Goal: Task Accomplishment & Management: Complete application form

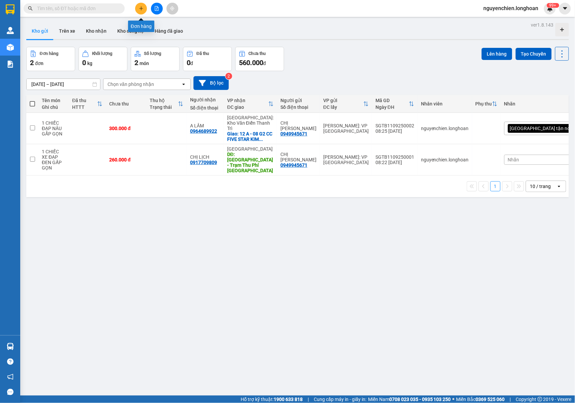
click at [137, 10] on button at bounding box center [141, 9] width 12 height 12
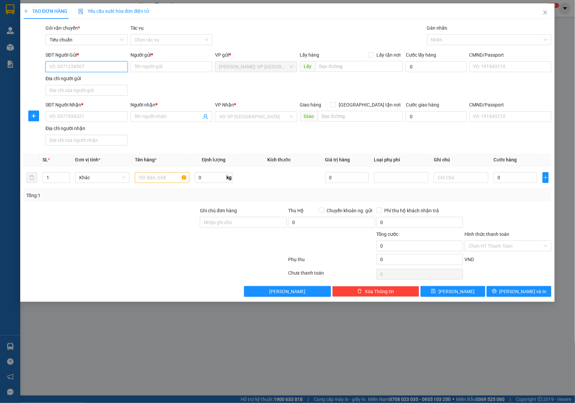
click at [78, 71] on input "SĐT Người Gửi *" at bounding box center [86, 66] width 82 height 11
type input "0903747111"
click at [88, 77] on div "0903747111 - A HƯNG TRÍ" at bounding box center [87, 80] width 74 height 7
type input "A HƯNG TRÍ"
checkbox input "true"
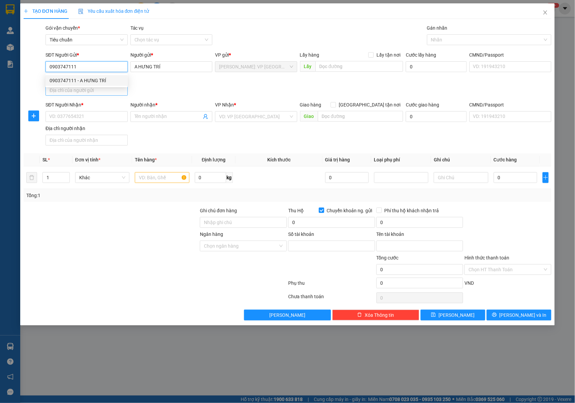
type input "0071004258616"
type input "[PERSON_NAME]"
type input "0903747111"
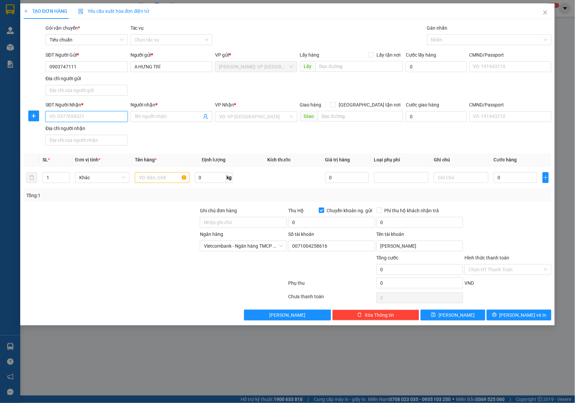
click at [84, 114] on input "SĐT Người Nhận *" at bounding box center [86, 116] width 82 height 11
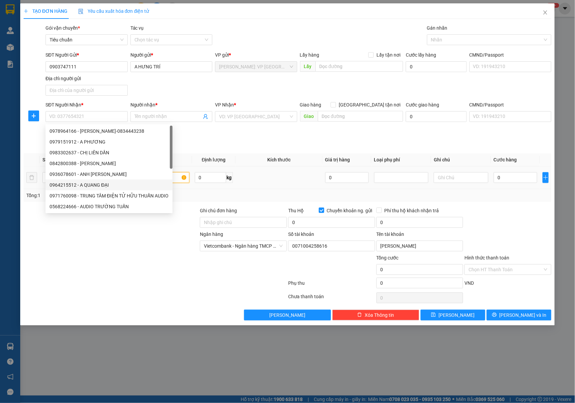
click at [177, 178] on input "text" at bounding box center [162, 177] width 54 height 11
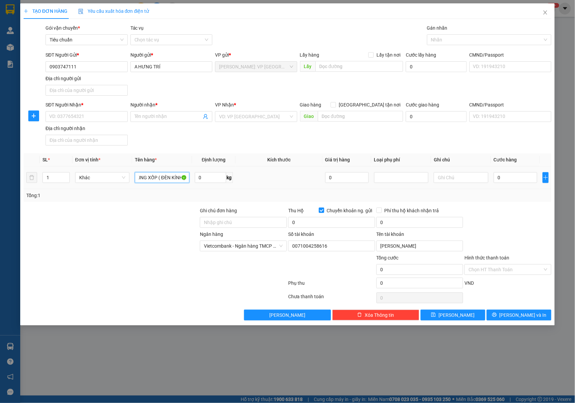
scroll to position [0, 13]
type input "1 THÙNG XỐP ( ĐÈN KÍNH )"
click at [237, 218] on input "Ghi chú đơn hàng" at bounding box center [243, 222] width 87 height 11
type input "NHẬN NGUYÊN KIỆN GIAO NGUYÊN KIỆN, HƯ VỠ K ĐỀN"
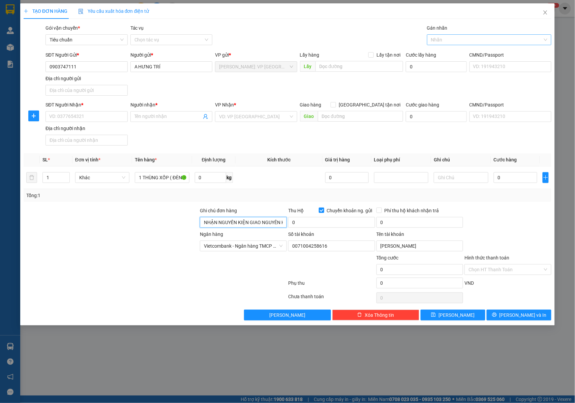
click at [448, 40] on div at bounding box center [486, 40] width 114 height 8
type input "GIAO"
click at [449, 49] on div "[GEOGRAPHIC_DATA] tận nơi" at bounding box center [489, 53] width 124 height 11
click at [89, 118] on input "SĐT Người Nhận *" at bounding box center [86, 116] width 82 height 11
drag, startPoint x: 83, startPoint y: 119, endPoint x: 47, endPoint y: 119, distance: 36.4
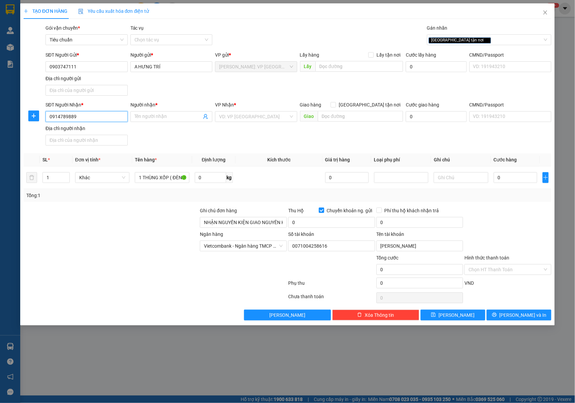
click at [47, 119] on input "0914789889" at bounding box center [86, 116] width 82 height 11
type input "0914789889"
click at [146, 116] on input "Người nhận *" at bounding box center [167, 116] width 67 height 7
type input "A PHÚ LÊ"
click at [224, 114] on input "search" at bounding box center [253, 117] width 69 height 10
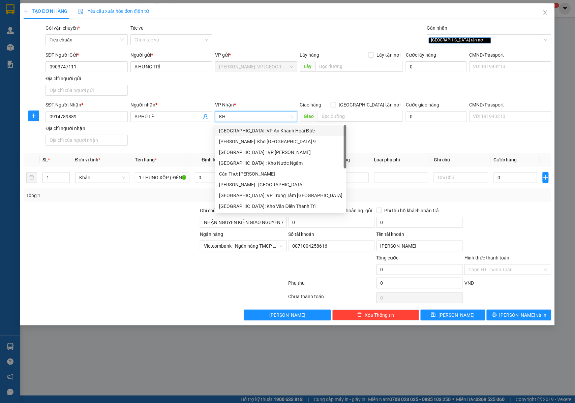
type input "KHO"
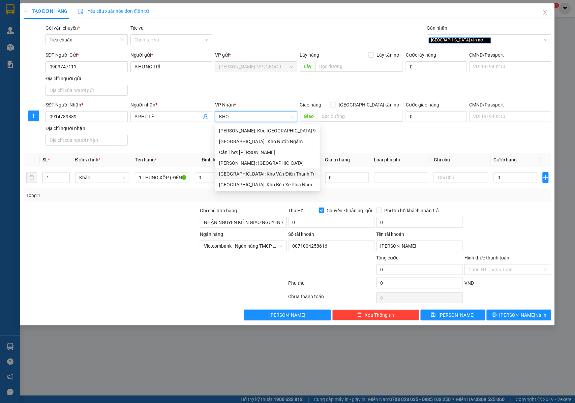
click at [255, 175] on div "[GEOGRAPHIC_DATA]: Kho Văn Điển Thanh Trì" at bounding box center [267, 173] width 97 height 7
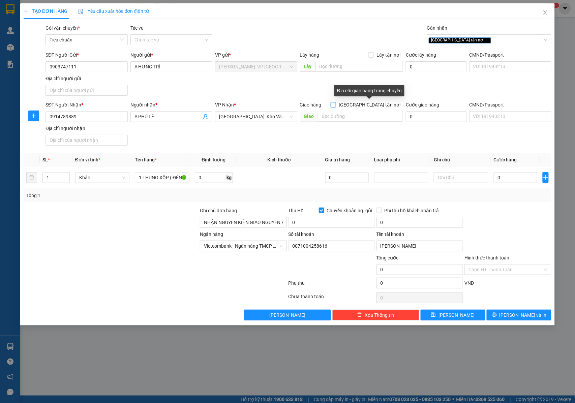
click at [336, 105] on span at bounding box center [333, 104] width 5 height 5
click at [335, 105] on input "[GEOGRAPHIC_DATA] tận nơi" at bounding box center [333, 104] width 5 height 5
checkbox input "true"
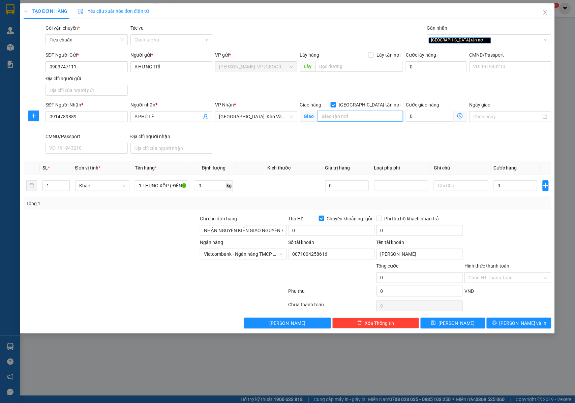
click at [353, 122] on input "text" at bounding box center [360, 116] width 85 height 11
click at [304, 236] on input "0" at bounding box center [331, 230] width 87 height 11
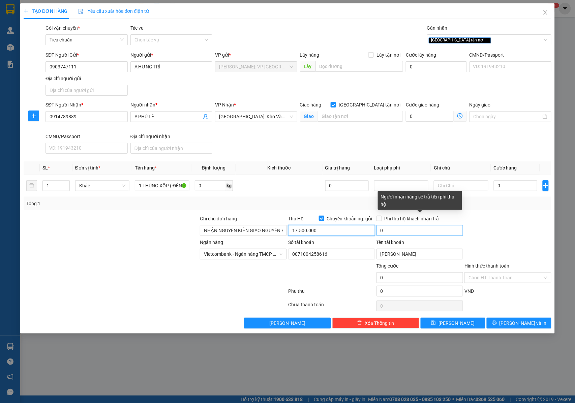
type input "17.500.000"
click at [394, 233] on input "0" at bounding box center [419, 230] width 87 height 11
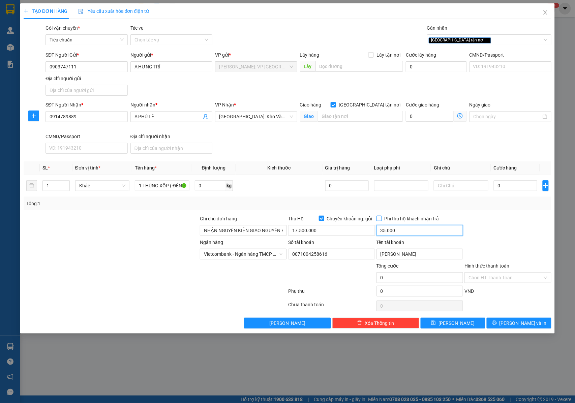
type input "35.000"
drag, startPoint x: 382, startPoint y: 218, endPoint x: 464, endPoint y: 197, distance: 84.6
click at [382, 217] on span "Phí thu hộ khách nhận trả" at bounding box center [412, 218] width 60 height 7
click at [381, 217] on input "Phí thu hộ khách nhận trả" at bounding box center [378, 218] width 5 height 5
checkbox input "true"
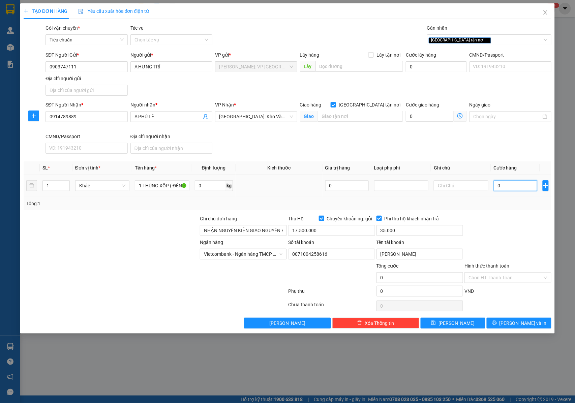
click at [507, 188] on input "0" at bounding box center [515, 185] width 43 height 11
click at [332, 135] on div "SĐT Người Nhận * 0914789889 Người nhận * A PHÚ LÊ VP Nhận * [GEOGRAPHIC_DATA]: …" at bounding box center [298, 128] width 509 height 55
click at [334, 117] on input "text" at bounding box center [360, 116] width 85 height 11
click at [341, 116] on input "SỐ NHÀ [STREET_ADDRESS]" at bounding box center [360, 116] width 85 height 11
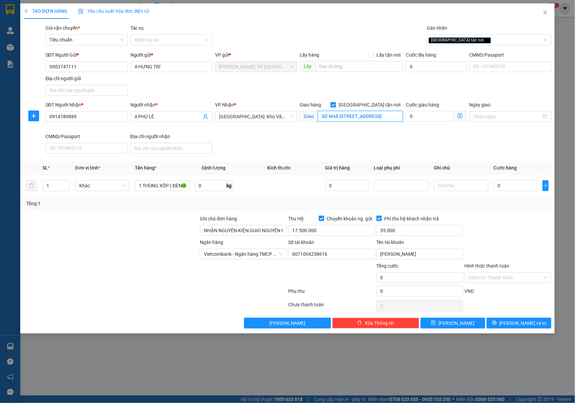
scroll to position [0, 0]
click at [379, 118] on input "SỐ NHÀ [STREET_ADDRESS]" at bounding box center [360, 116] width 85 height 11
drag, startPoint x: 381, startPoint y: 117, endPoint x: 411, endPoint y: 116, distance: 30.7
click at [420, 117] on div "SĐT Người Nhận * 0914789889 Người nhận * A PHÚ LÊ VP Nhận * [GEOGRAPHIC_DATA]: …" at bounding box center [298, 128] width 509 height 55
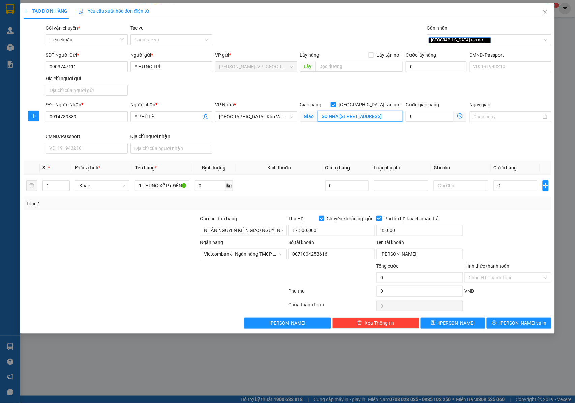
click at [372, 116] on input "SỐ NHÀ [STREET_ADDRESS]" at bounding box center [360, 116] width 85 height 11
click at [372, 117] on input "SỐ NHÀ [STREET_ADDRESS]" at bounding box center [360, 116] width 85 height 11
click at [373, 118] on input "SỐ NHÀ [STREET_ADDRESS]" at bounding box center [360, 116] width 85 height 11
type input "SỐ NHÀ [STREET_ADDRESS]"
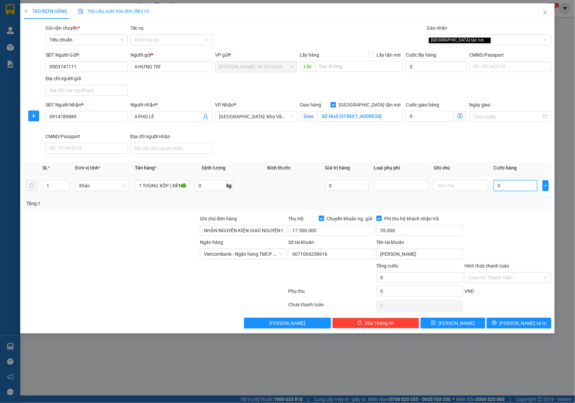
scroll to position [0, 0]
click at [510, 186] on input "0" at bounding box center [515, 185] width 43 height 11
click at [505, 189] on input "0" at bounding box center [515, 185] width 43 height 11
type input "02"
type input "2"
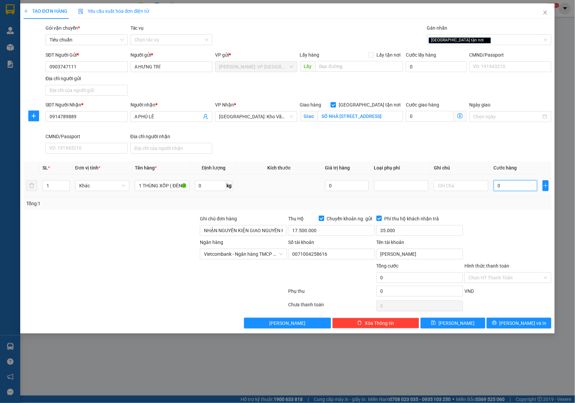
type input "2"
type input "025"
type input "25"
type input "02"
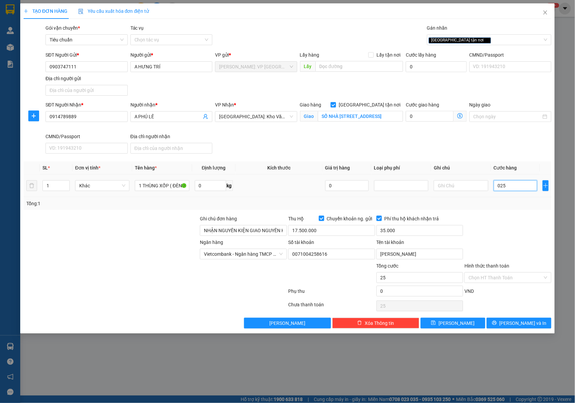
type input "2"
type input "0"
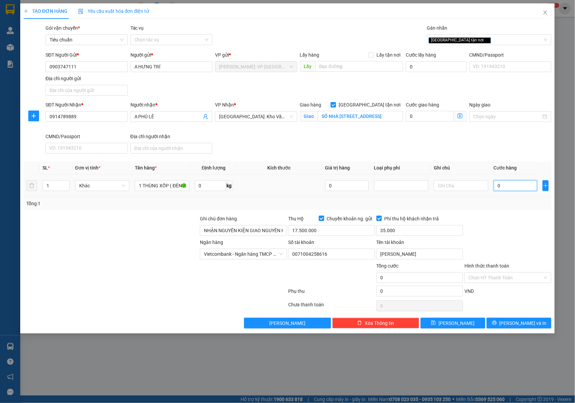
type input "02"
type input "2"
type input "023"
type input "23"
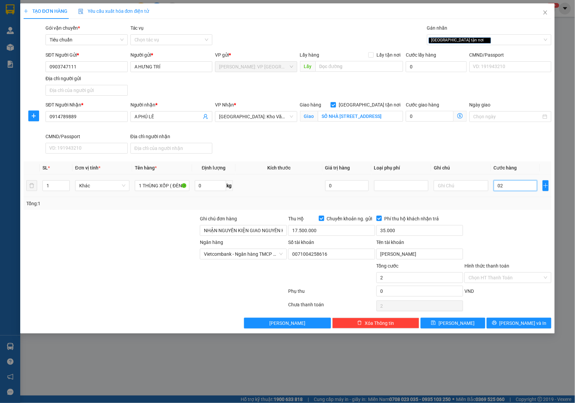
type input "23"
type input "0.230"
type input "230"
type input "02.300"
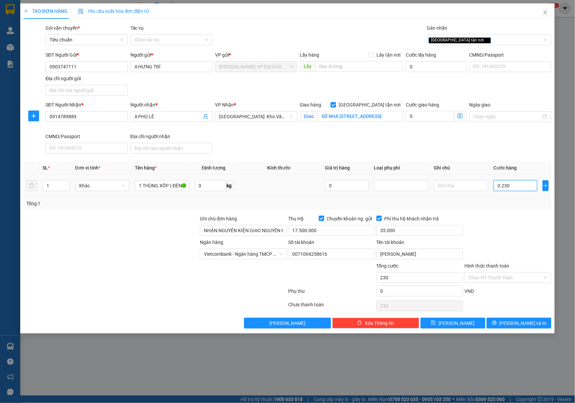
type input "2.300"
type input "023.000"
type input "23.000"
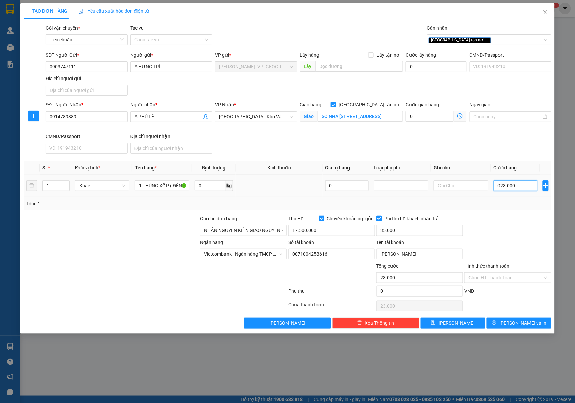
type input "0.230.000"
type input "230.000"
click at [512, 328] on button "[PERSON_NAME] và In" at bounding box center [519, 323] width 65 height 11
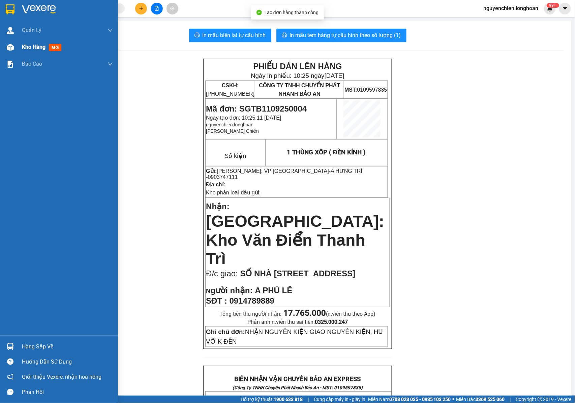
click at [8, 52] on div at bounding box center [10, 47] width 12 height 12
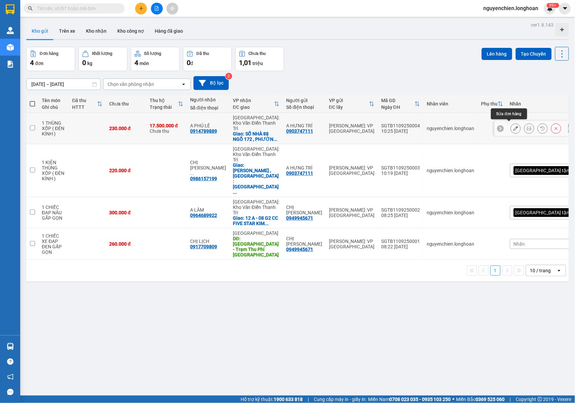
click at [513, 126] on icon at bounding box center [515, 128] width 5 height 5
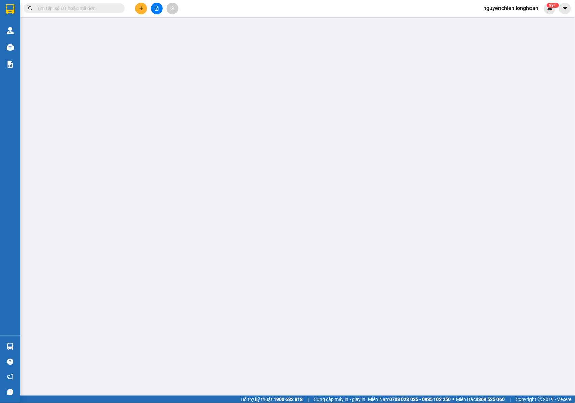
type input "0903747111"
type input "A HƯNG TRÍ"
type input "0914789889"
type input "A PHÚ LÊ"
checkbox input "true"
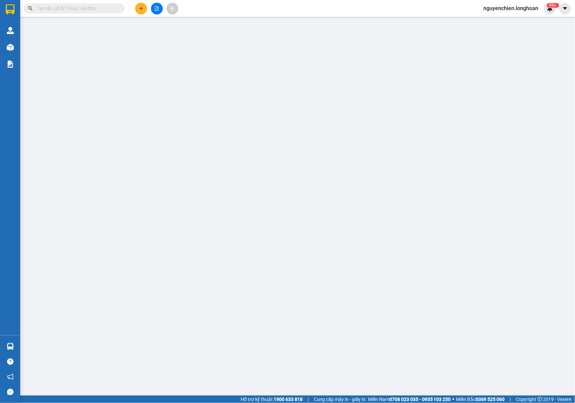
type input "SỐ NHÀ [STREET_ADDRESS]"
type input "NHẬN NGUYÊN KIỆN GIAO NGUYÊN KIỆN, HƯ VỠ K ĐỀN"
type input "230.000"
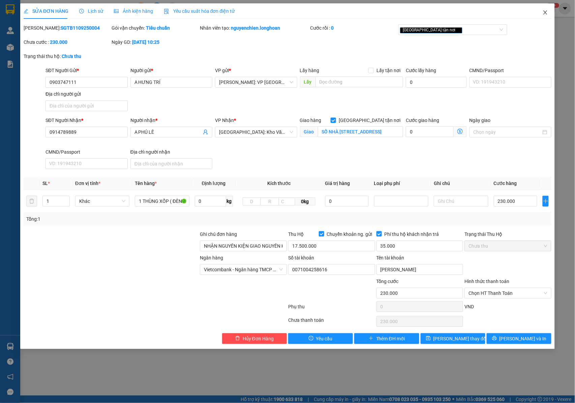
click at [548, 14] on icon "close" at bounding box center [545, 12] width 5 height 5
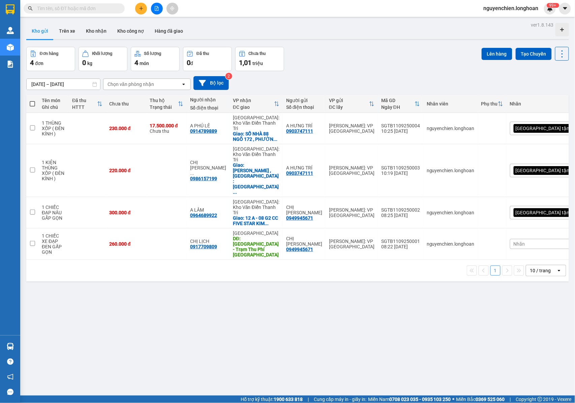
click at [142, 7] on icon "plus" at bounding box center [141, 8] width 5 height 5
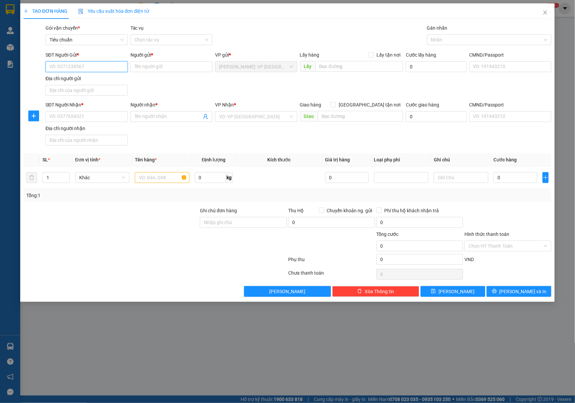
click at [95, 69] on input "SĐT Người Gửi *" at bounding box center [86, 66] width 82 height 11
click at [65, 65] on input "SĐT Người Gửi *" at bounding box center [86, 66] width 82 height 11
paste input "88 Ng. 172 Đ. [GEOGRAPHIC_DATA], [GEOGRAPHIC_DATA], [GEOGRAPHIC_DATA], [GEOGRAP…"
type input "88 Ng. 172 Đ. [GEOGRAPHIC_DATA], [GEOGRAPHIC_DATA], [GEOGRAPHIC_DATA], [GEOGRAP…"
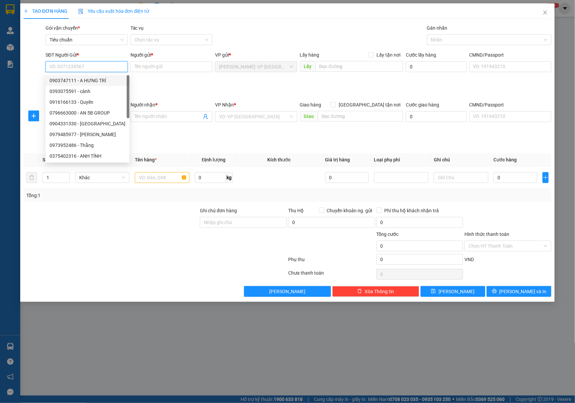
click at [105, 80] on div "0903747111 - A HƯNG TRÍ" at bounding box center [88, 80] width 76 height 7
type input "0903747111"
type input "A HƯNG TRÍ"
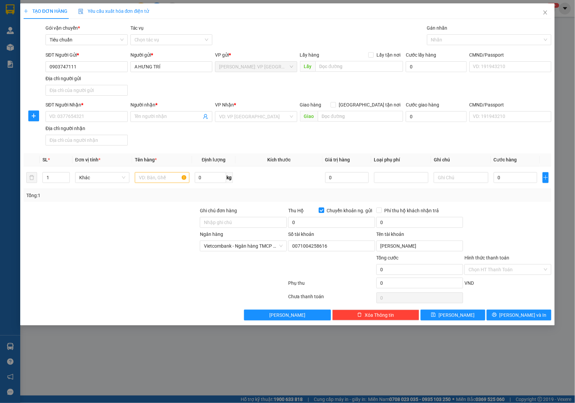
click at [324, 212] on span "Chuyển khoản ng. gửi" at bounding box center [349, 210] width 51 height 7
click at [324, 212] on input "Chuyển khoản ng. gửi" at bounding box center [321, 210] width 5 height 5
checkbox input "false"
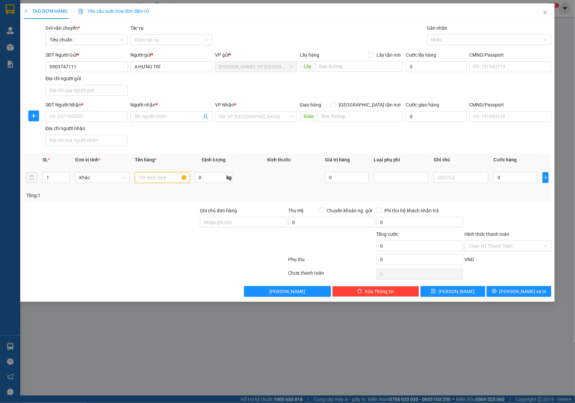
click at [158, 181] on input "text" at bounding box center [162, 177] width 54 height 11
type input "1 KIỆN THÙNG XỐP ( ĐÈN KÍNH )"
drag, startPoint x: 233, startPoint y: 220, endPoint x: 243, endPoint y: 225, distance: 11.8
click at [233, 220] on input "Ghi chú đơn hàng" at bounding box center [243, 222] width 87 height 11
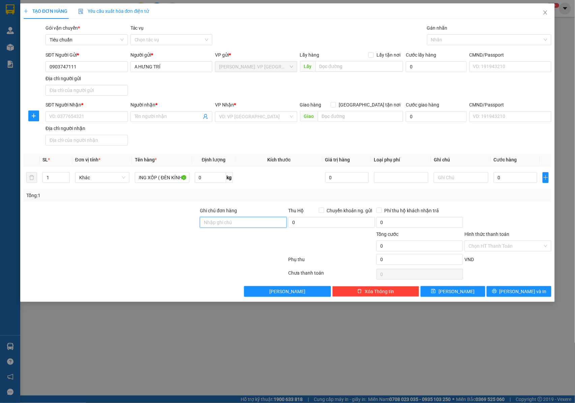
scroll to position [0, 0]
click at [79, 118] on input "SĐT Người Nhận *" at bounding box center [86, 116] width 82 height 11
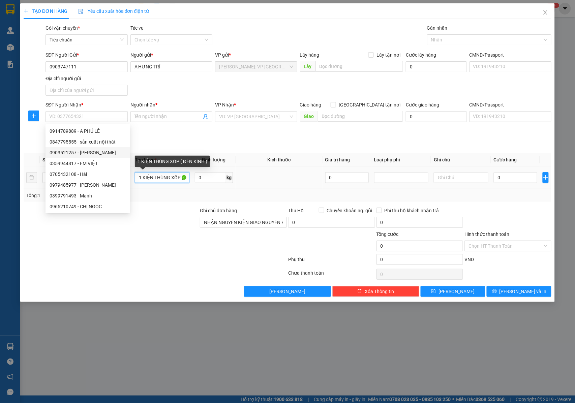
click at [171, 181] on input "1 KIỆN THÙNG XỐP ( ĐÈN KÍNH )" at bounding box center [162, 177] width 54 height 11
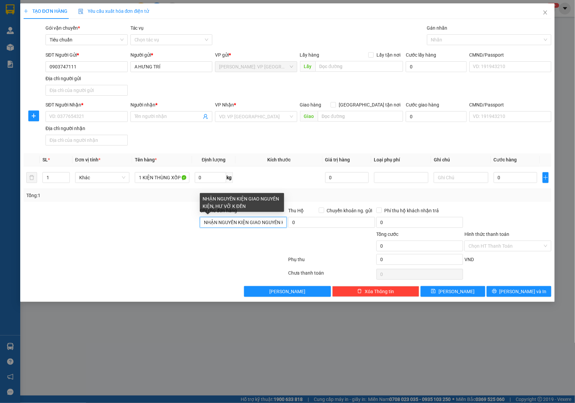
click at [277, 221] on input "NHẬN NGUYÊN KIỆN GIAO NGUYÊN KIỆN, HƯ VỠ K ĐỀN" at bounding box center [243, 222] width 87 height 11
type input "NHẬN NGUYÊN KIỆN GIAO NGUYÊN KIỆN, HƯ VỠ K ĐỀN+ KHÁCH ĐƯỢC KIỂM TRA HÀNG"
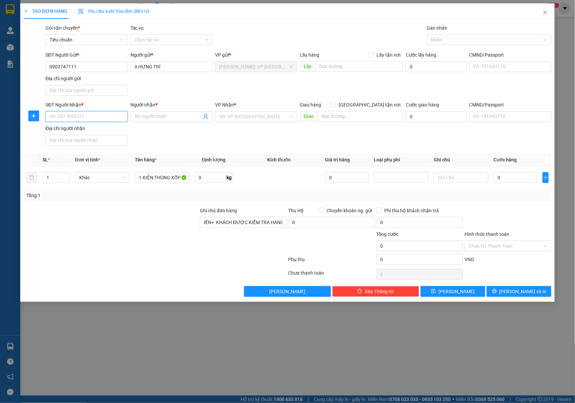
click at [65, 119] on input "SĐT Người Nhận *" at bounding box center [86, 116] width 82 height 11
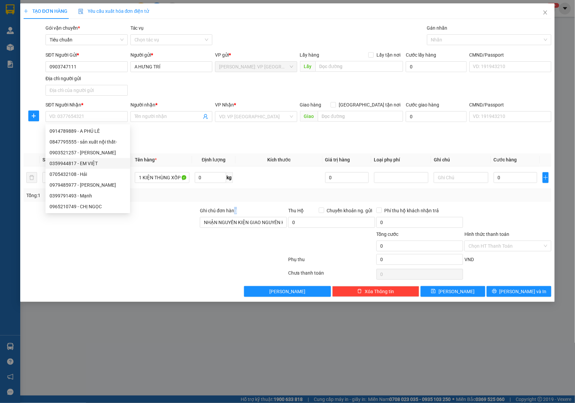
click at [236, 217] on div "Ghi chú đơn hàng" at bounding box center [243, 212] width 87 height 10
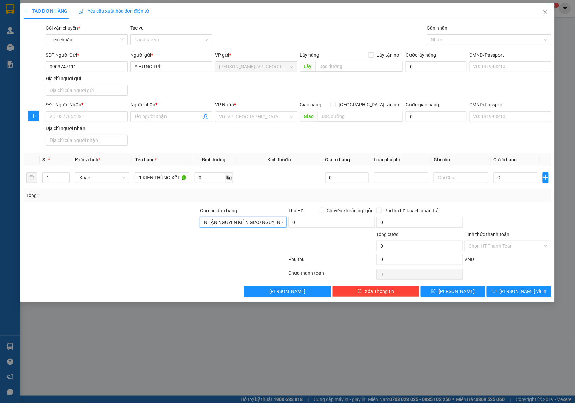
click at [242, 221] on input "NHẬN NGUYÊN KIỆN GIAO NGUYÊN KIỆN, HƯ VỠ K ĐỀN+ KHÁCH ĐƯỢC KIỂM TRA HÀNG" at bounding box center [243, 222] width 87 height 11
click at [85, 113] on input "SĐT Người Nhận *" at bounding box center [86, 116] width 82 height 11
type input "0983586968"
click at [96, 131] on div "0983586968 - [PERSON_NAME]" at bounding box center [87, 130] width 74 height 7
type input "ANH ĐẠT TRẦN"
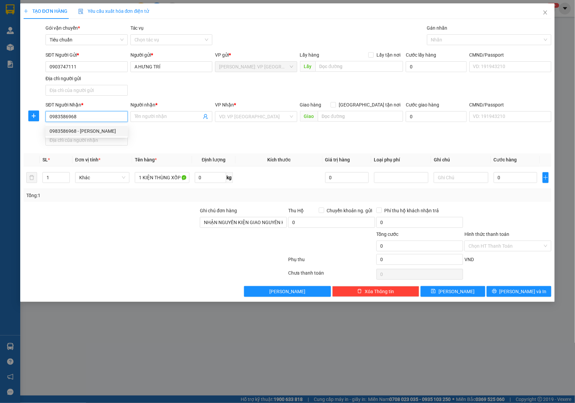
checkbox input "true"
type input "8k25 Ngõ [STREET_ADDRESS][PERSON_NAME][PERSON_NAME]"
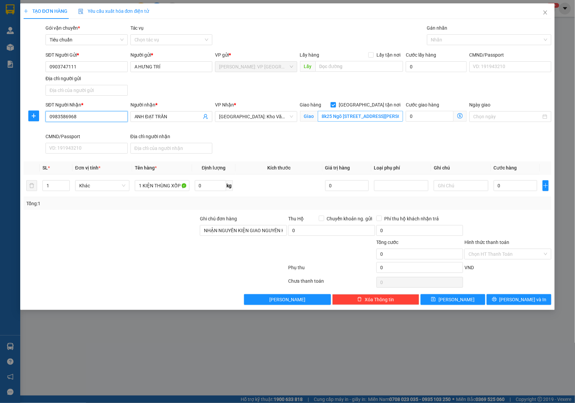
type input "0983586968"
click at [378, 117] on input "8k25 Ngõ [STREET_ADDRESS][PERSON_NAME][PERSON_NAME]" at bounding box center [360, 116] width 85 height 11
click at [391, 119] on input "8k25 Ngõ [STREET_ADDRESS][PERSON_NAME][PERSON_NAME]" at bounding box center [360, 116] width 85 height 11
click at [450, 37] on div at bounding box center [486, 40] width 114 height 8
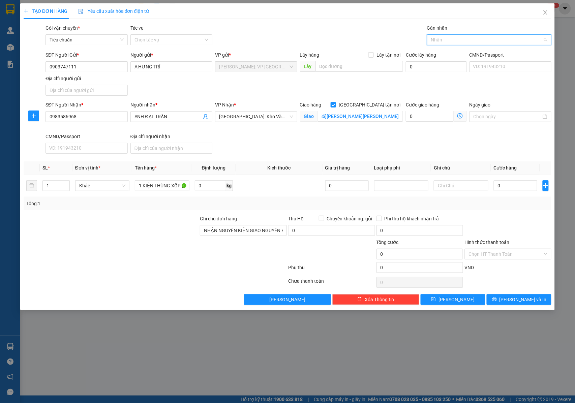
scroll to position [0, 0]
type input "GIAO"
click at [448, 55] on div "[GEOGRAPHIC_DATA] tận nơi" at bounding box center [489, 53] width 116 height 7
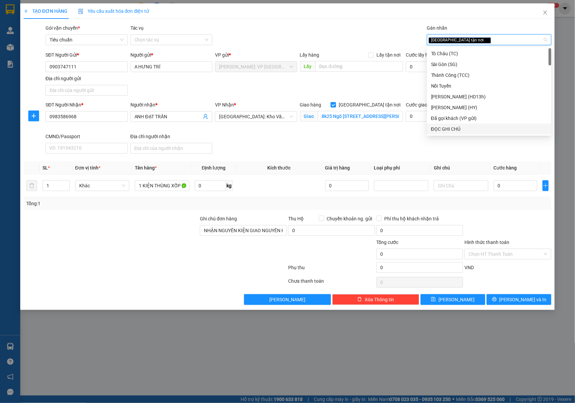
click at [483, 212] on div "Transit Pickup Surcharge Ids Transit Deliver Surcharge Ids Transit Deliver Surc…" at bounding box center [288, 164] width 528 height 281
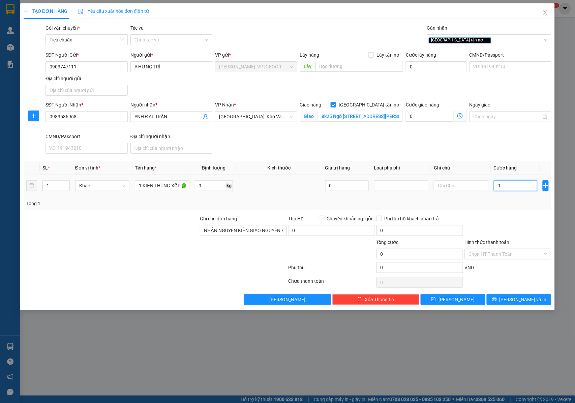
click at [501, 185] on input "0" at bounding box center [515, 185] width 43 height 11
click at [505, 184] on input "0" at bounding box center [515, 185] width 43 height 11
type input "02"
type input "2"
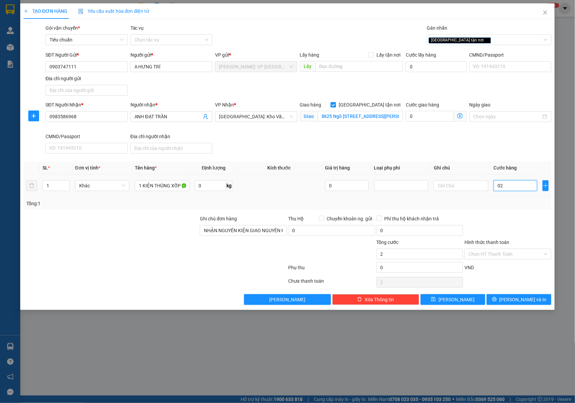
type input "028"
type input "28"
type input "0.280"
type input "280"
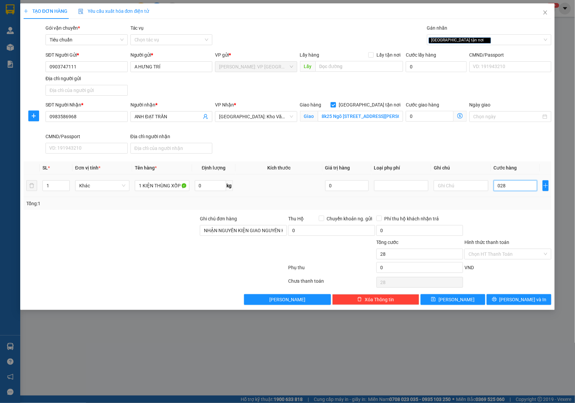
type input "280"
type input "02.800"
type input "2.800"
type input "028.000"
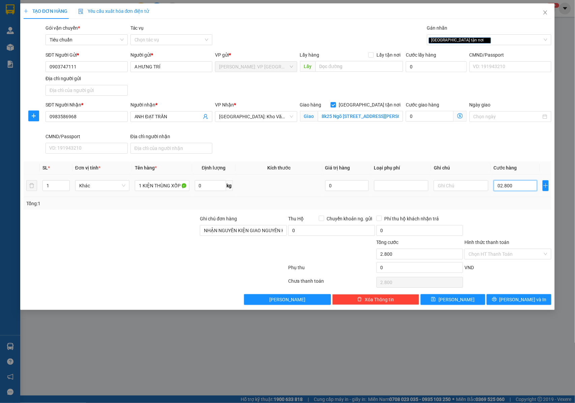
type input "28.000"
type input "0.280.000"
type input "280.000"
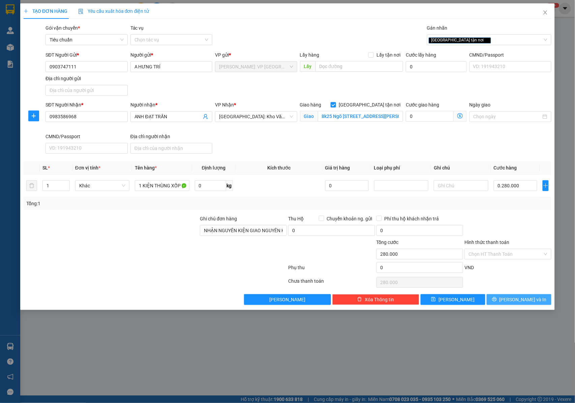
type input "280.000"
click at [515, 303] on span "[PERSON_NAME] và In" at bounding box center [522, 299] width 47 height 7
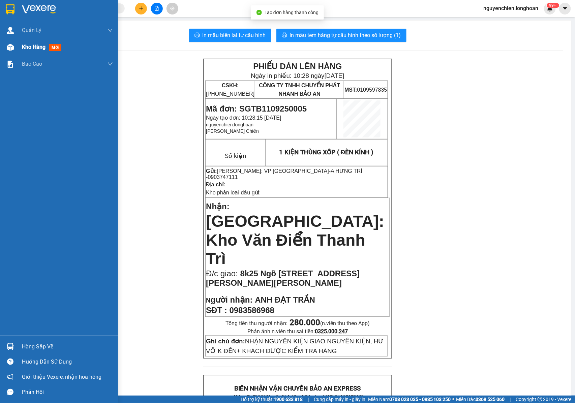
click at [9, 46] on img at bounding box center [10, 47] width 7 height 7
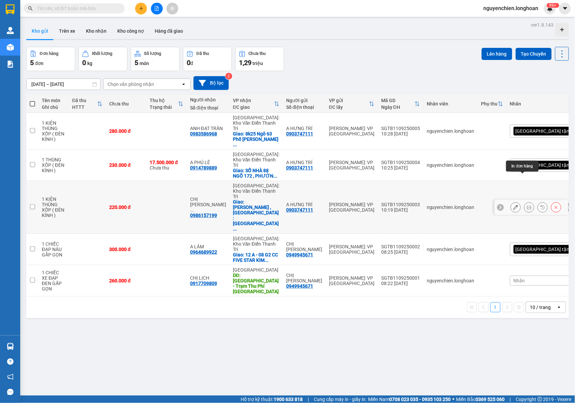
click at [527, 205] on icon at bounding box center [529, 207] width 5 height 5
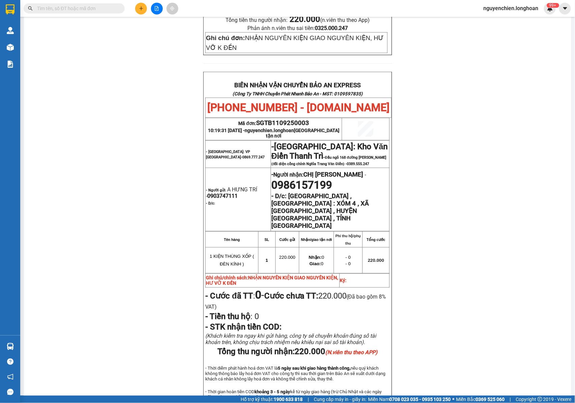
scroll to position [339, 0]
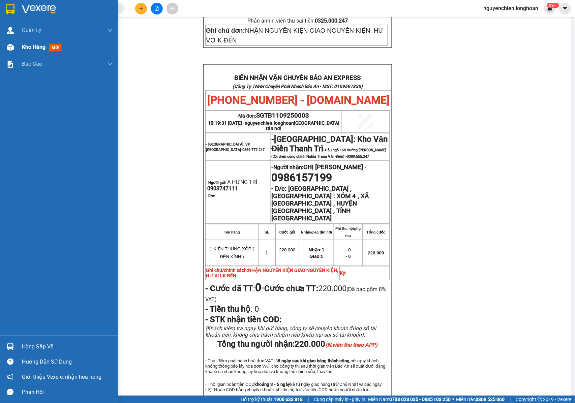
click at [9, 48] on img at bounding box center [10, 47] width 7 height 7
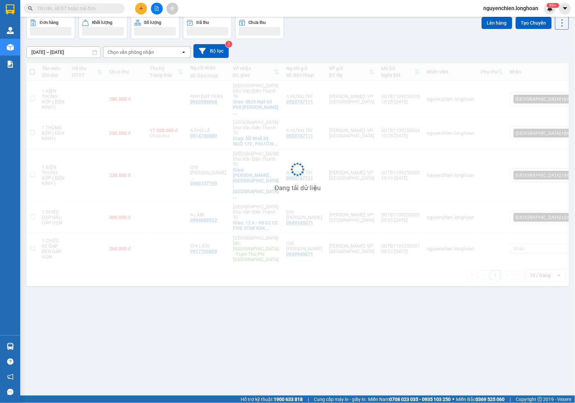
scroll to position [31, 0]
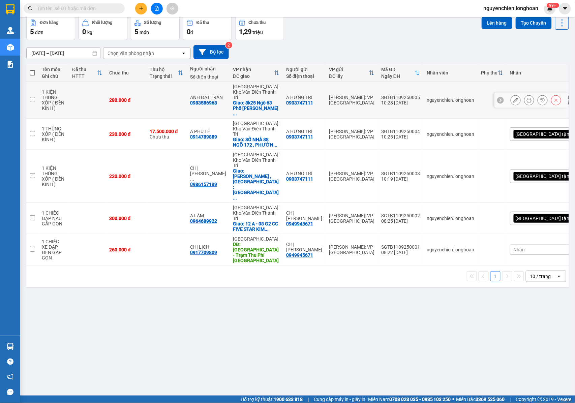
click at [525, 98] on button at bounding box center [528, 100] width 9 height 12
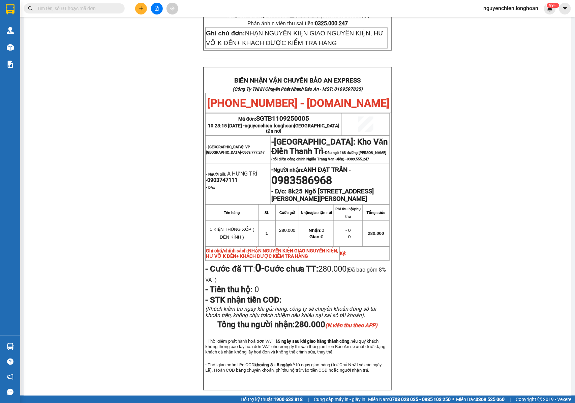
scroll to position [321, 0]
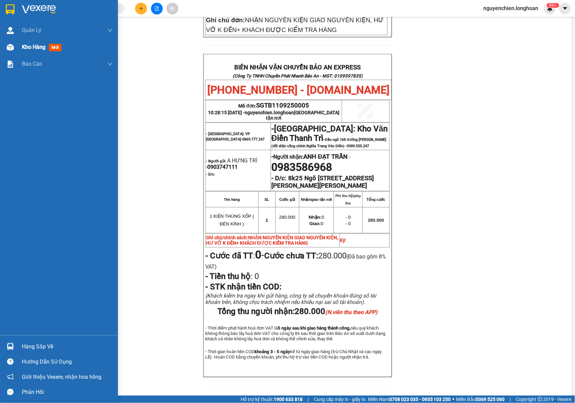
click at [7, 39] on div "Kho hàng mới" at bounding box center [59, 47] width 118 height 17
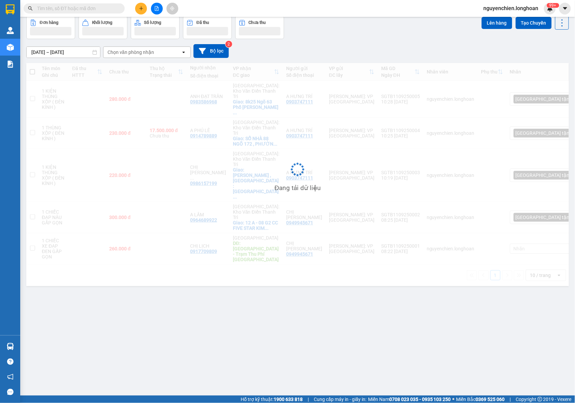
scroll to position [31, 0]
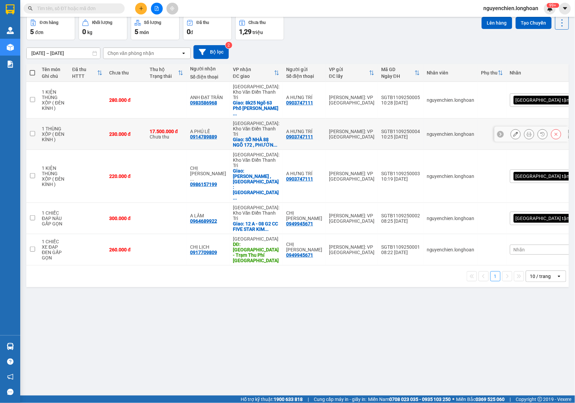
click at [527, 132] on icon at bounding box center [529, 134] width 5 height 5
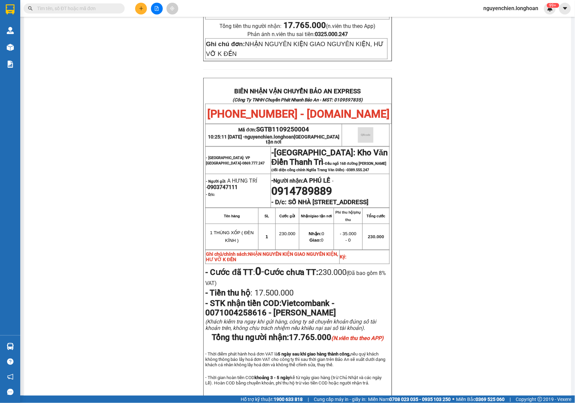
scroll to position [332, 0]
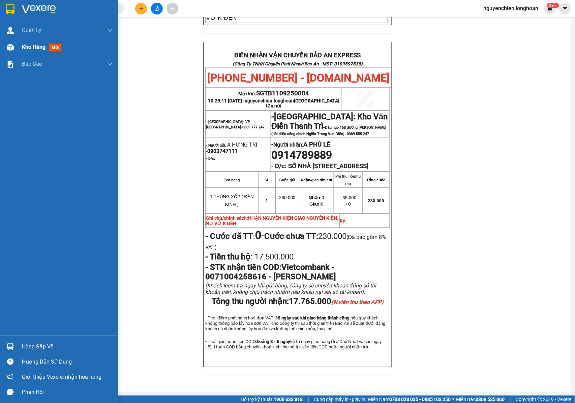
click at [11, 51] on div at bounding box center [10, 47] width 12 height 12
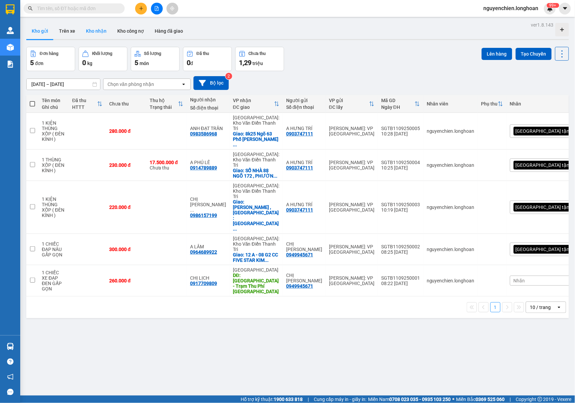
click at [96, 31] on button "Kho nhận" at bounding box center [96, 31] width 31 height 16
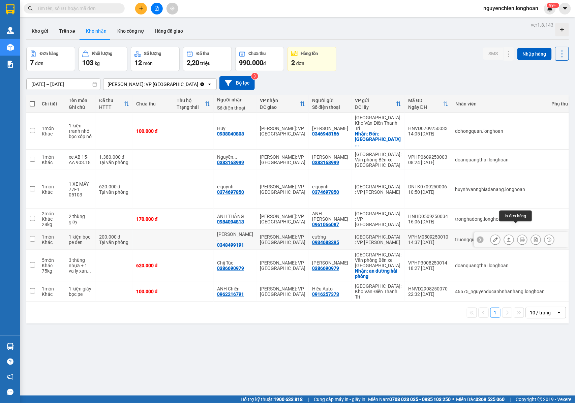
click at [520, 237] on icon at bounding box center [522, 239] width 5 height 5
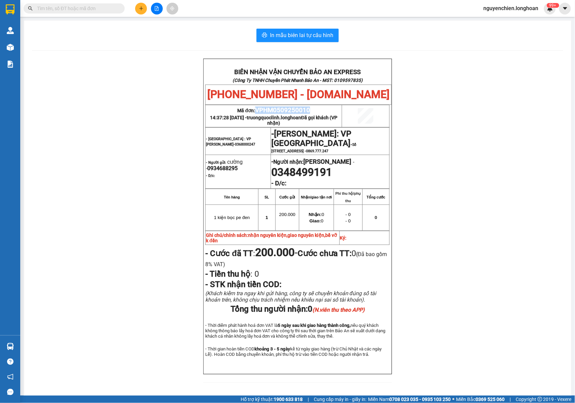
drag, startPoint x: 310, startPoint y: 109, endPoint x: 253, endPoint y: 110, distance: 56.6
click at [253, 110] on p "Mã đơn: VPHM0509250010" at bounding box center [273, 109] width 135 height 7
copy span "VPHM0509250010"
click at [84, 9] on input "text" at bounding box center [77, 8] width 80 height 7
paste input "VPHM0509250010"
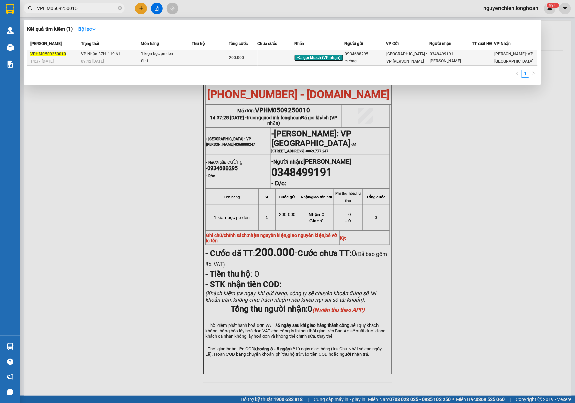
type input "VPHM0509250010"
click at [94, 61] on span "09:42 [DATE]" at bounding box center [92, 61] width 23 height 5
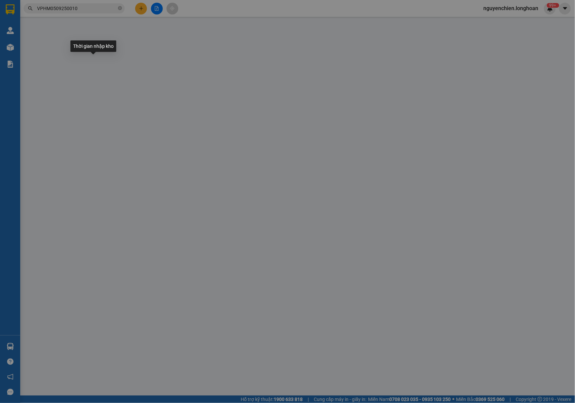
type input "0934688295"
type input "cường"
type input "0348499191"
type input "[PERSON_NAME]"
type input "nhận nguyên kiện,giao nguyên kiện,bể vỡ k đền"
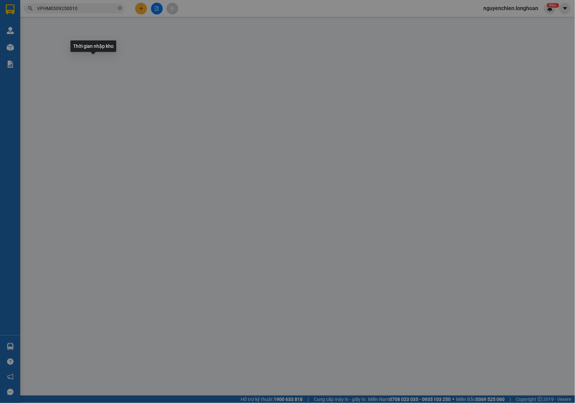
type input "200.000"
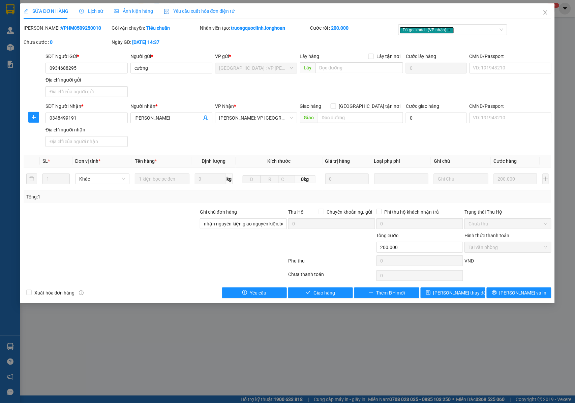
click at [87, 10] on span "Lịch sử" at bounding box center [91, 10] width 24 height 5
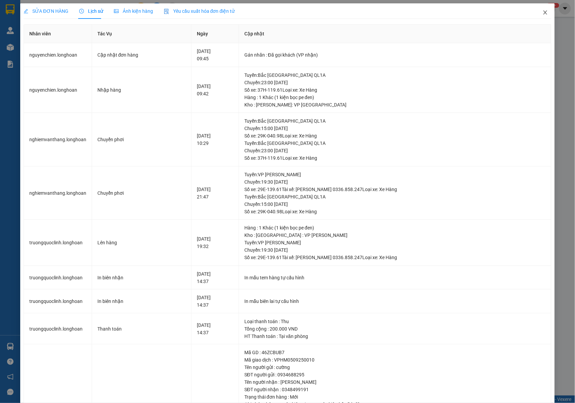
click at [539, 16] on span "Close" at bounding box center [545, 12] width 19 height 19
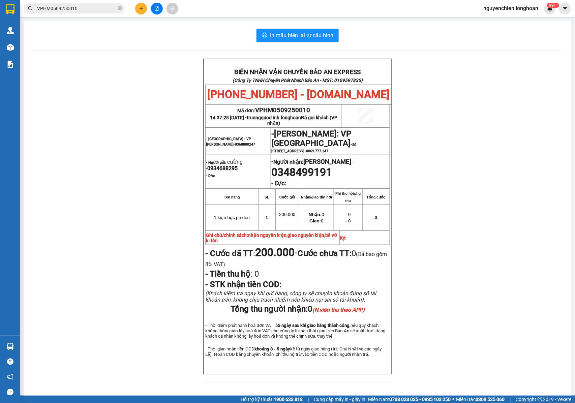
scroll to position [29, 0]
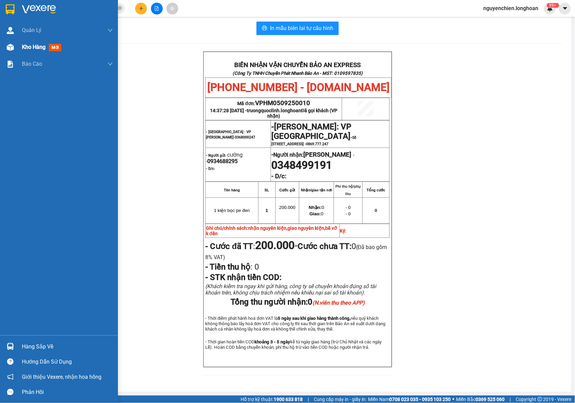
click at [11, 49] on img at bounding box center [10, 47] width 7 height 7
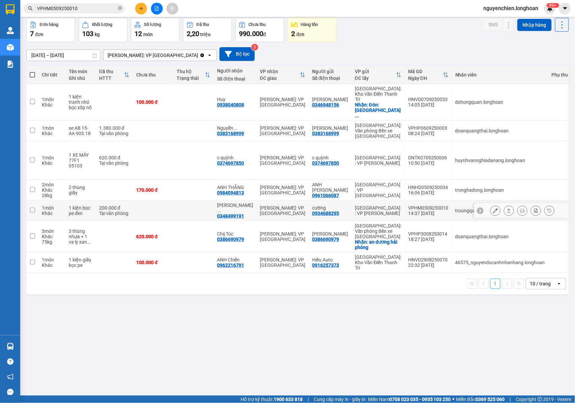
click at [493, 205] on button at bounding box center [495, 211] width 9 height 12
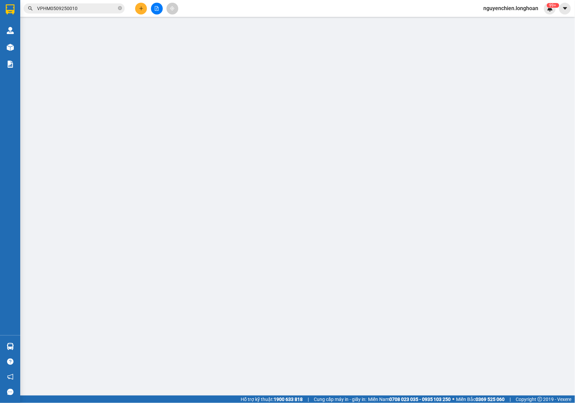
type input "0934688295"
type input "cường"
type input "0348499191"
type input "[PERSON_NAME]"
type input "nhận nguyên kiện,giao nguyên kiện,bể vỡ k đền"
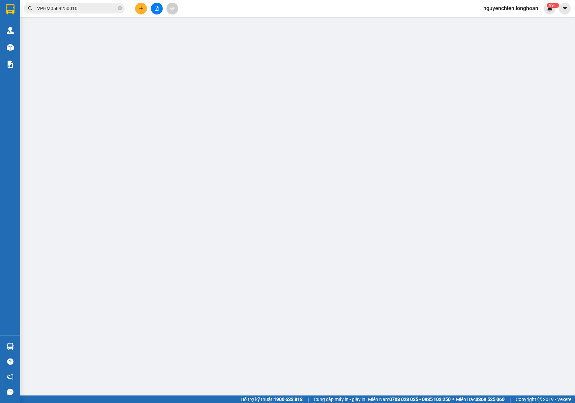
type input "200.000"
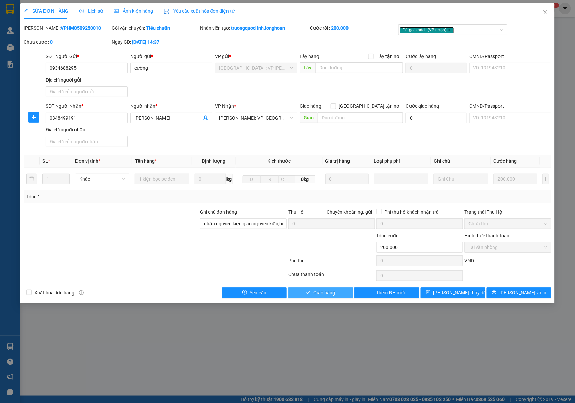
click at [310, 291] on button "Giao hàng" at bounding box center [320, 292] width 65 height 11
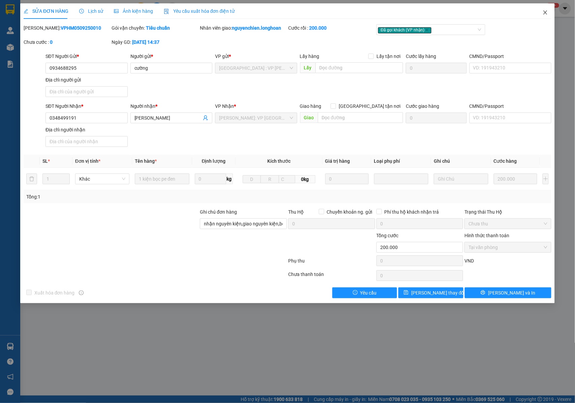
click at [546, 11] on icon "close" at bounding box center [545, 12] width 5 height 5
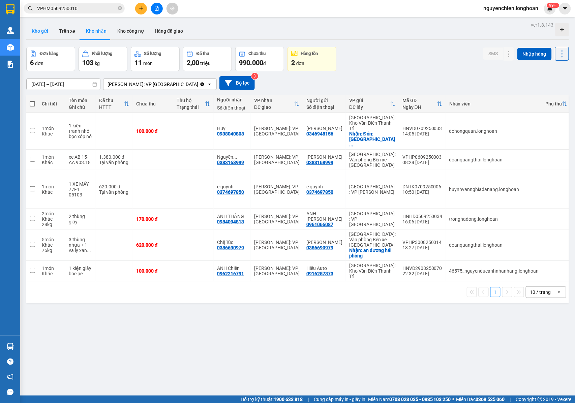
click at [45, 29] on button "Kho gửi" at bounding box center [39, 31] width 27 height 16
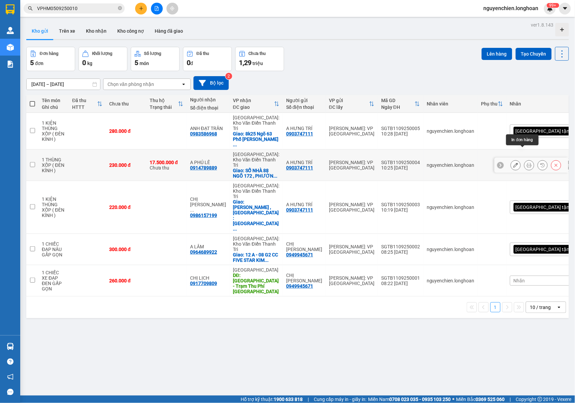
click at [527, 163] on icon at bounding box center [529, 165] width 5 height 5
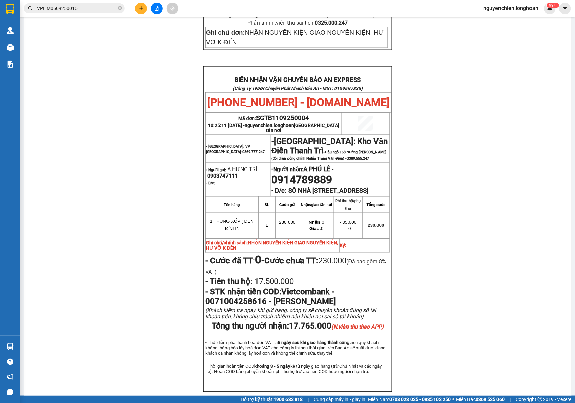
scroll to position [314, 0]
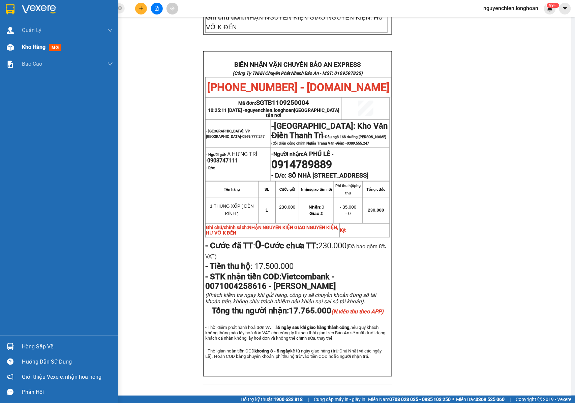
click at [9, 48] on img at bounding box center [10, 47] width 7 height 7
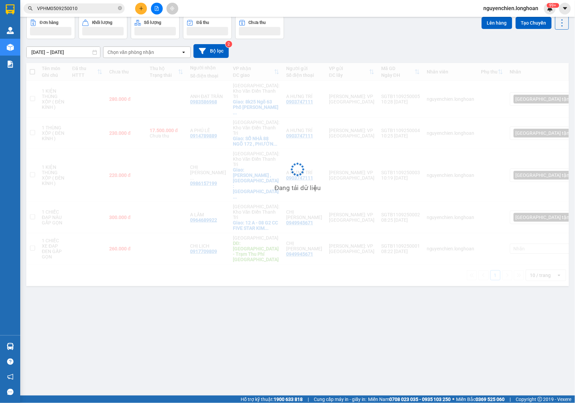
scroll to position [31, 0]
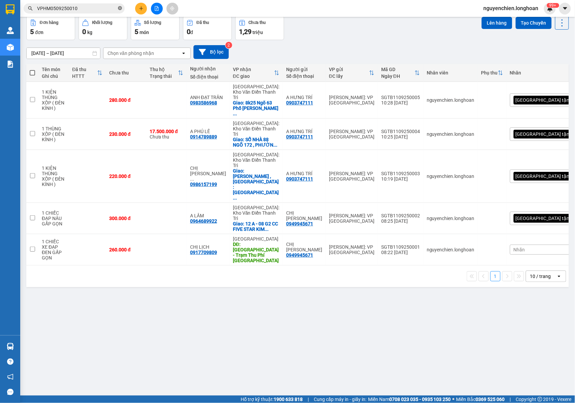
click at [119, 10] on icon "close-circle" at bounding box center [120, 8] width 4 height 4
click at [82, 11] on input "text" at bounding box center [77, 8] width 80 height 7
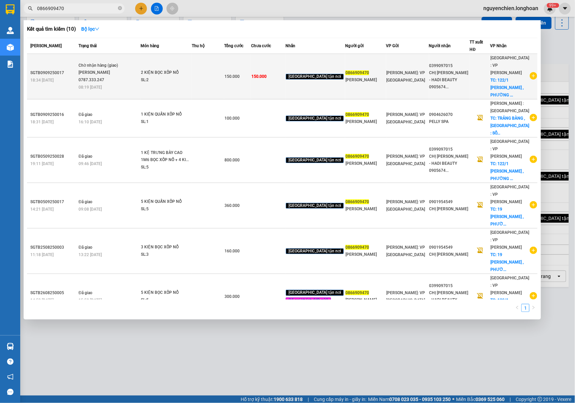
type input "0866909470"
click at [127, 70] on div "[PERSON_NAME] 0787.333.247" at bounding box center [104, 76] width 51 height 14
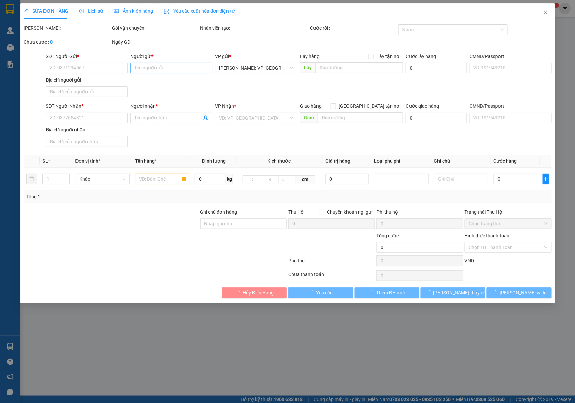
type input "0866909470"
type input "[PERSON_NAME]"
type input "0399097015"
type input "CHỊ [PERSON_NAME] - HADI BEAUTY 0905674349"
checkbox input "true"
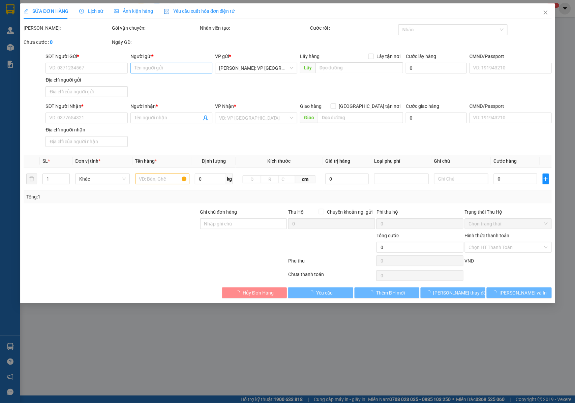
type input "[STREET_ADDRESS][PERSON_NAME]"
type input "NHẬN NGUYÊN KIỆN GIAO NGUYÊN KIỆN, HƯ VỠ K ĐỀN"
type input "150.000"
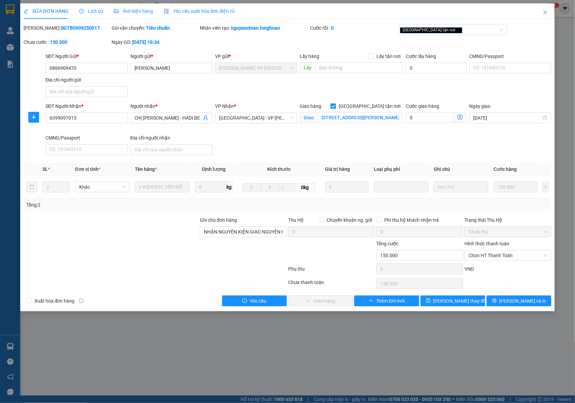
click at [503, 250] on div "Hình thức thanh toán" at bounding box center [507, 245] width 87 height 10
click at [501, 255] on span "Chọn HT Thanh Toán" at bounding box center [507, 255] width 79 height 10
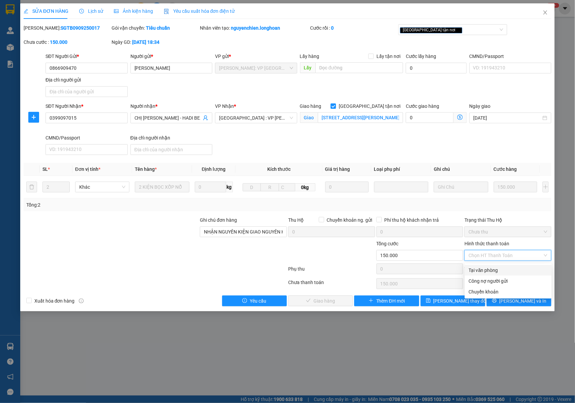
click at [490, 271] on div "Tại văn phòng" at bounding box center [508, 270] width 79 height 7
type input "0"
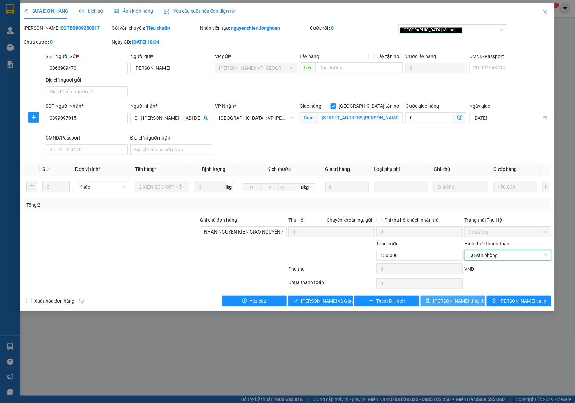
click at [452, 300] on span "[PERSON_NAME] thay đổi" at bounding box center [460, 300] width 54 height 7
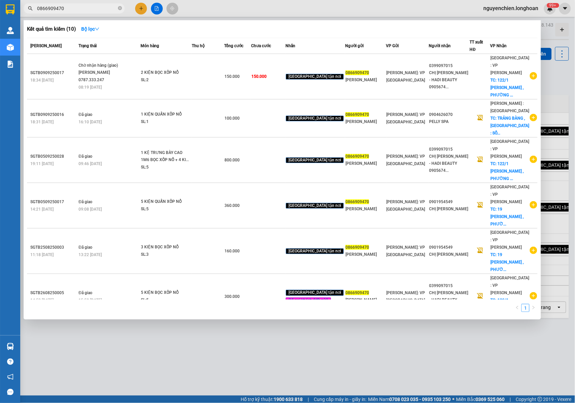
click at [83, 8] on input "0866909470" at bounding box center [77, 8] width 80 height 7
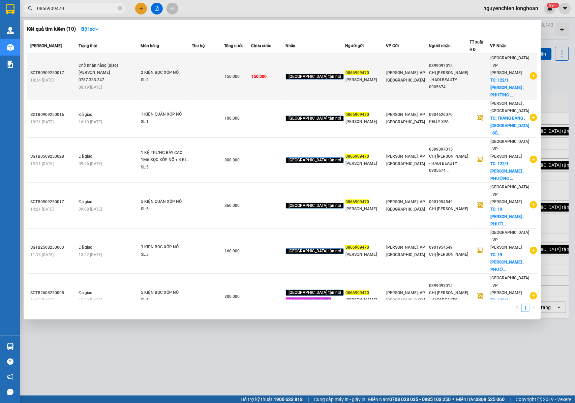
click at [140, 70] on span "Chờ nhận hàng (giao) [PERSON_NAME] 0787.333.247 08:19 [DATE]" at bounding box center [110, 76] width 62 height 28
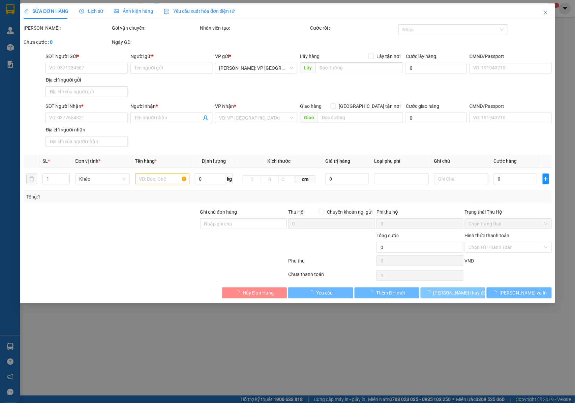
type input "0866909470"
type input "[PERSON_NAME]"
type input "0399097015"
type input "CHỊ [PERSON_NAME] - HADI BEAUTY 0905674349"
checkbox input "true"
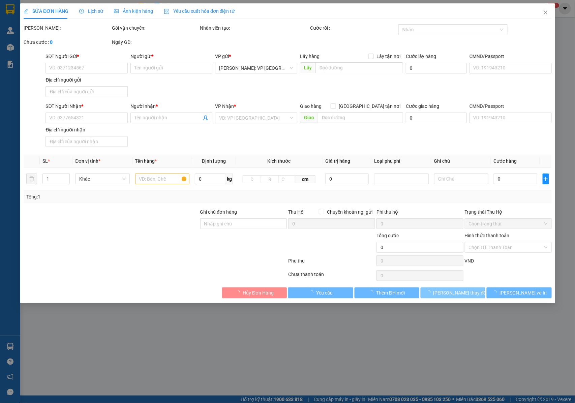
type input "[STREET_ADDRESS][PERSON_NAME]"
type input "NHẬN NGUYÊN KIỆN GIAO NGUYÊN KIỆN, HƯ VỠ K ĐỀN"
type input "150.000"
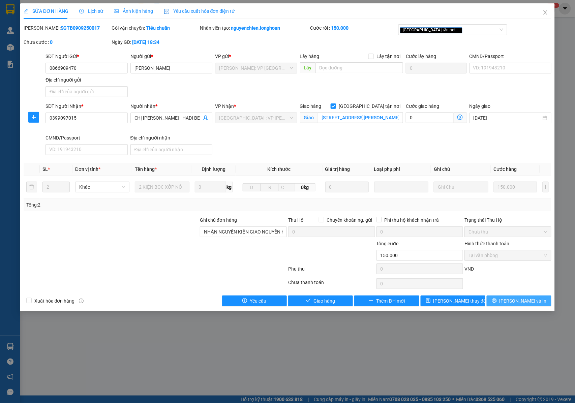
click at [505, 302] on button "[PERSON_NAME] và In" at bounding box center [519, 301] width 65 height 11
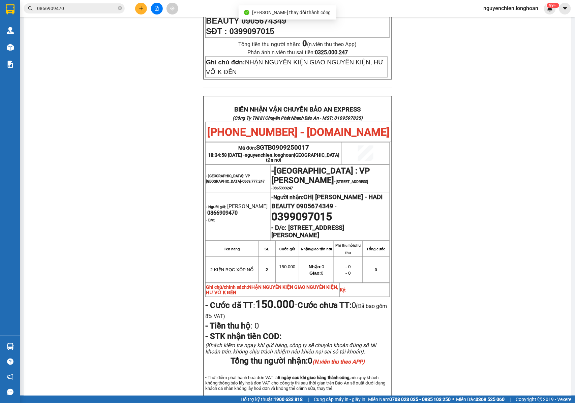
scroll to position [314, 0]
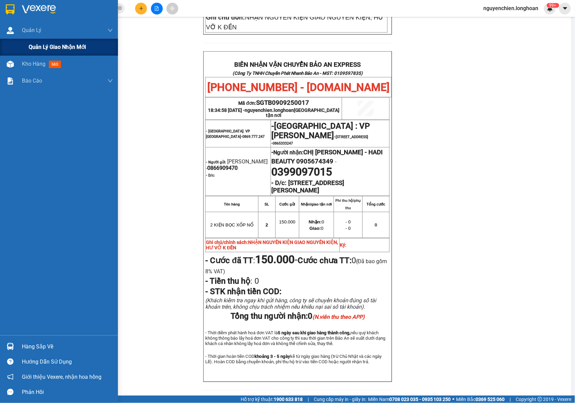
drag, startPoint x: 7, startPoint y: 47, endPoint x: 13, endPoint y: 55, distance: 9.7
click at [7, 48] on div "Quản lý giao nhận mới" at bounding box center [59, 47] width 118 height 17
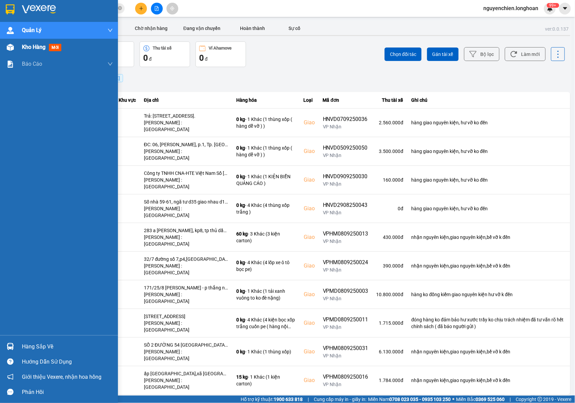
click at [12, 46] on img at bounding box center [10, 47] width 7 height 7
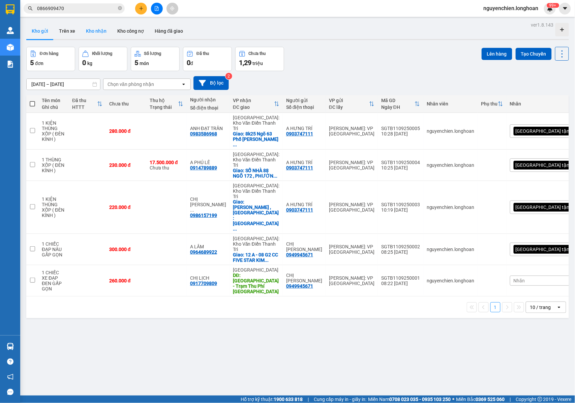
click at [92, 32] on button "Kho nhận" at bounding box center [96, 31] width 31 height 16
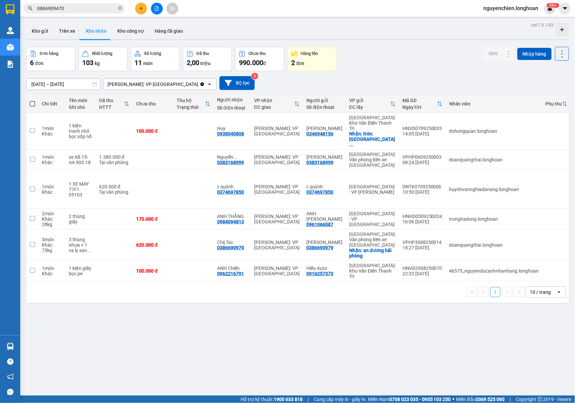
click at [65, 7] on input "0866909470" at bounding box center [77, 8] width 80 height 7
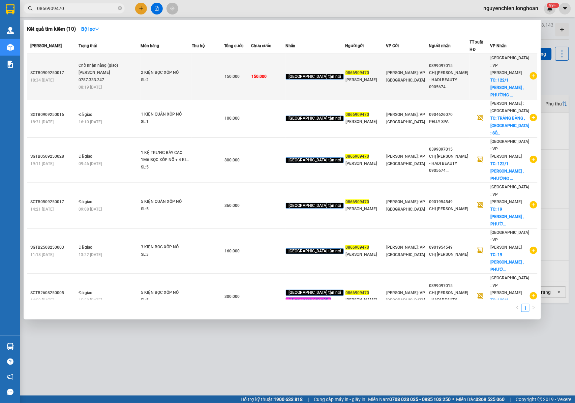
click at [114, 70] on div "[PERSON_NAME] 0787.333.247" at bounding box center [104, 76] width 51 height 14
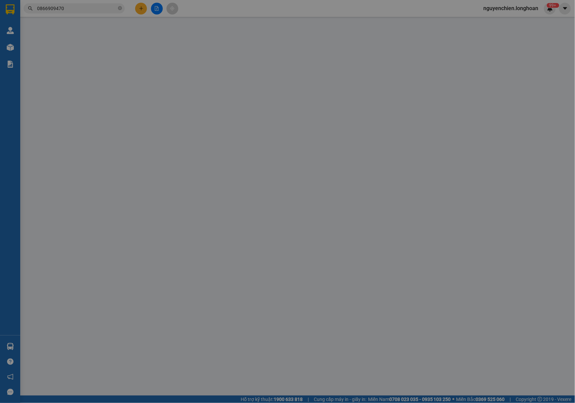
type input "0866909470"
type input "[PERSON_NAME]"
type input "0399097015"
type input "CHỊ [PERSON_NAME] - HADI BEAUTY 0905674349"
checkbox input "true"
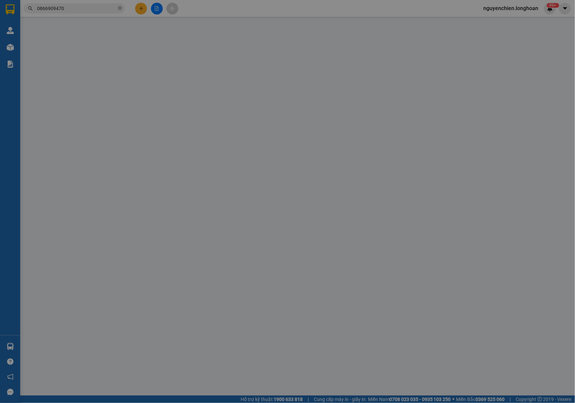
type input "[STREET_ADDRESS][PERSON_NAME]"
type input "NHẬN NGUYÊN KIỆN GIAO NGUYÊN KIỆN, HƯ VỠ K ĐỀN"
type input "150.000"
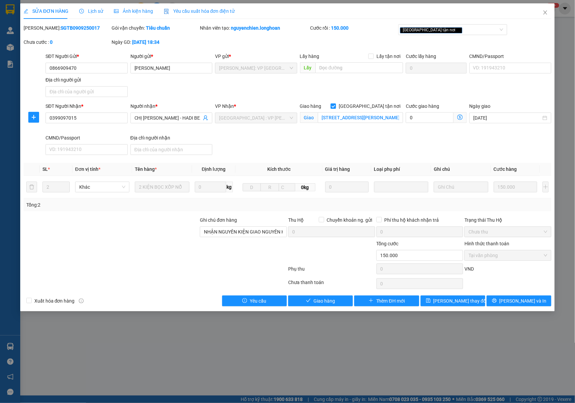
click at [92, 12] on span "Lịch sử" at bounding box center [91, 10] width 24 height 5
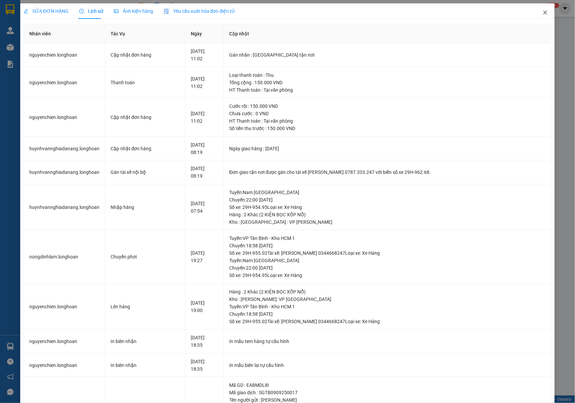
click at [543, 13] on icon "close" at bounding box center [545, 12] width 5 height 5
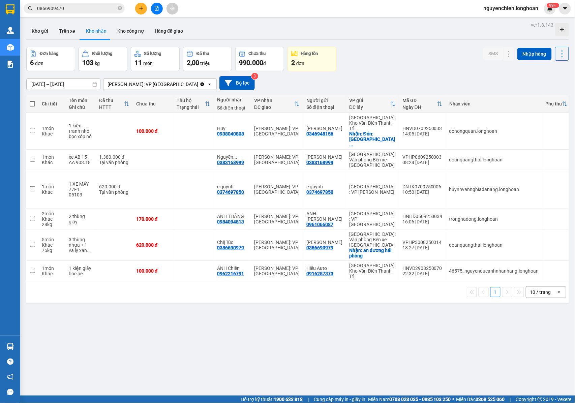
click at [75, 11] on input "0866909470" at bounding box center [77, 8] width 80 height 7
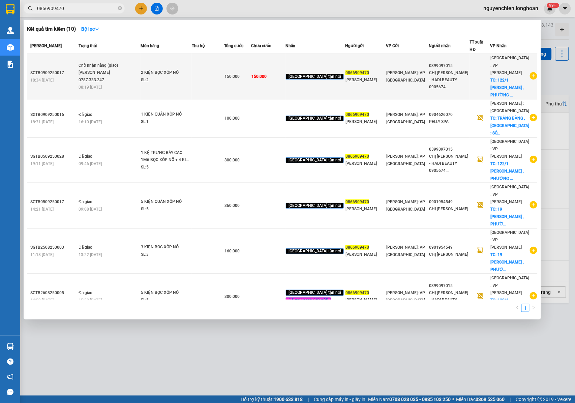
click at [105, 69] on div "[PERSON_NAME] 0787.333.247" at bounding box center [104, 76] width 51 height 14
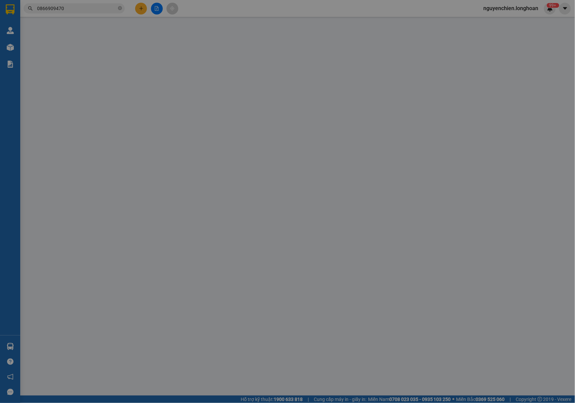
type input "0866909470"
type input "[PERSON_NAME]"
type input "0399097015"
type input "CHỊ [PERSON_NAME] - HADI BEAUTY 0905674349"
checkbox input "true"
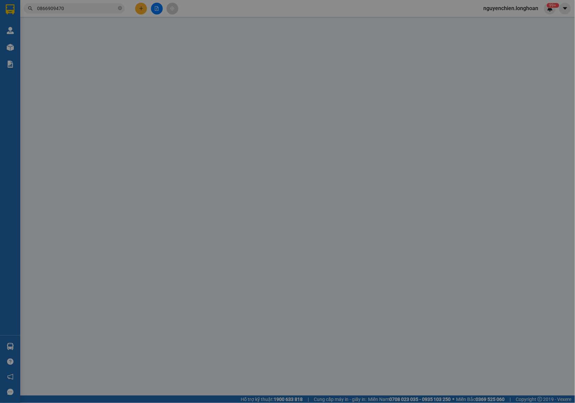
type input "[STREET_ADDRESS][PERSON_NAME]"
type input "NHẬN NGUYÊN KIỆN GIAO NGUYÊN KIỆN, HƯ VỠ K ĐỀN"
type input "150.000"
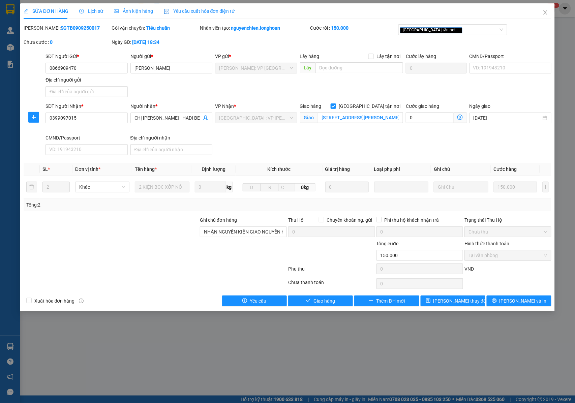
click at [88, 13] on span "Lịch sử" at bounding box center [91, 10] width 24 height 5
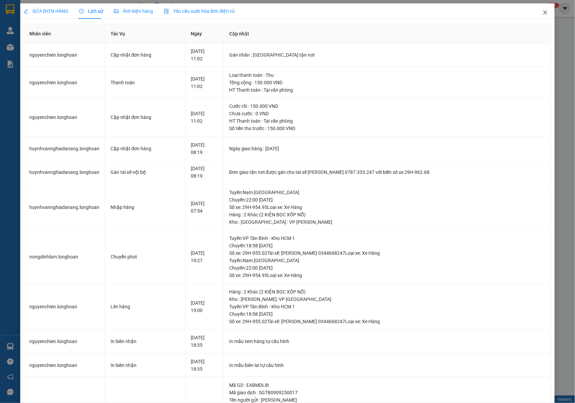
click at [543, 13] on icon "close" at bounding box center [545, 12] width 5 height 5
